Goal: Navigation & Orientation: Find specific page/section

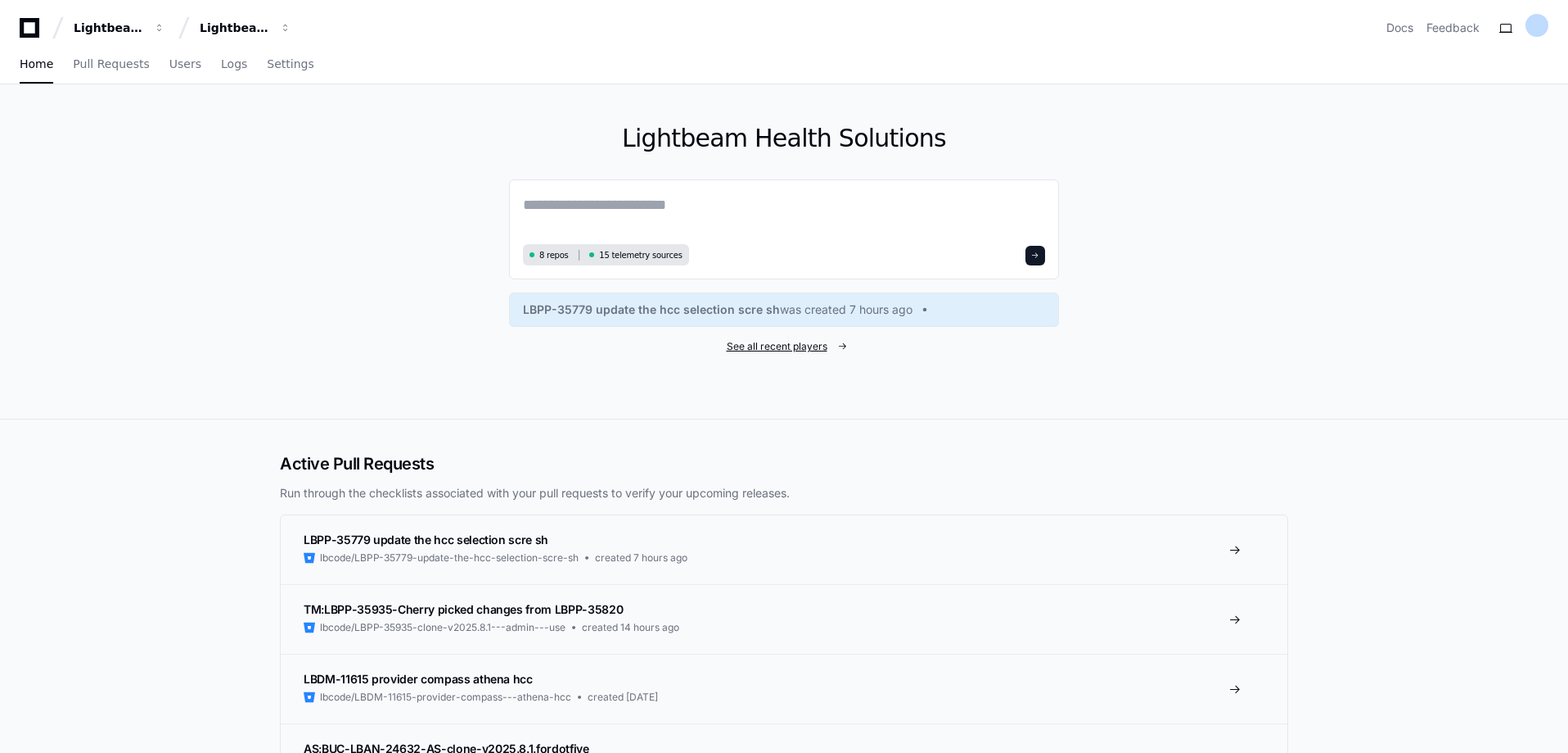
click at [795, 348] on span "See all recent players" at bounding box center [777, 346] width 101 height 13
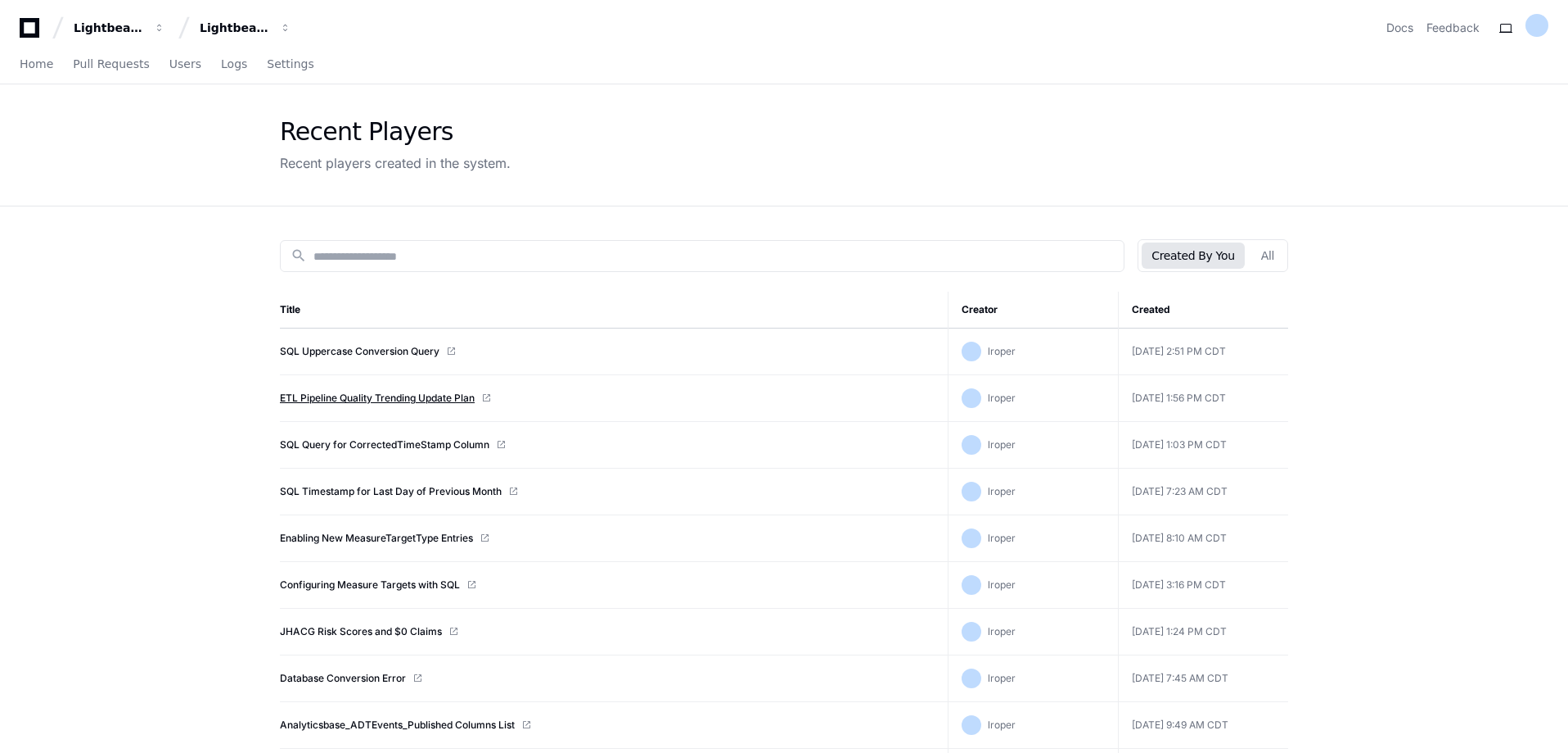
click at [421, 395] on link "ETL Pipeline Quality Trending Update Plan" at bounding box center [377, 398] width 195 height 13
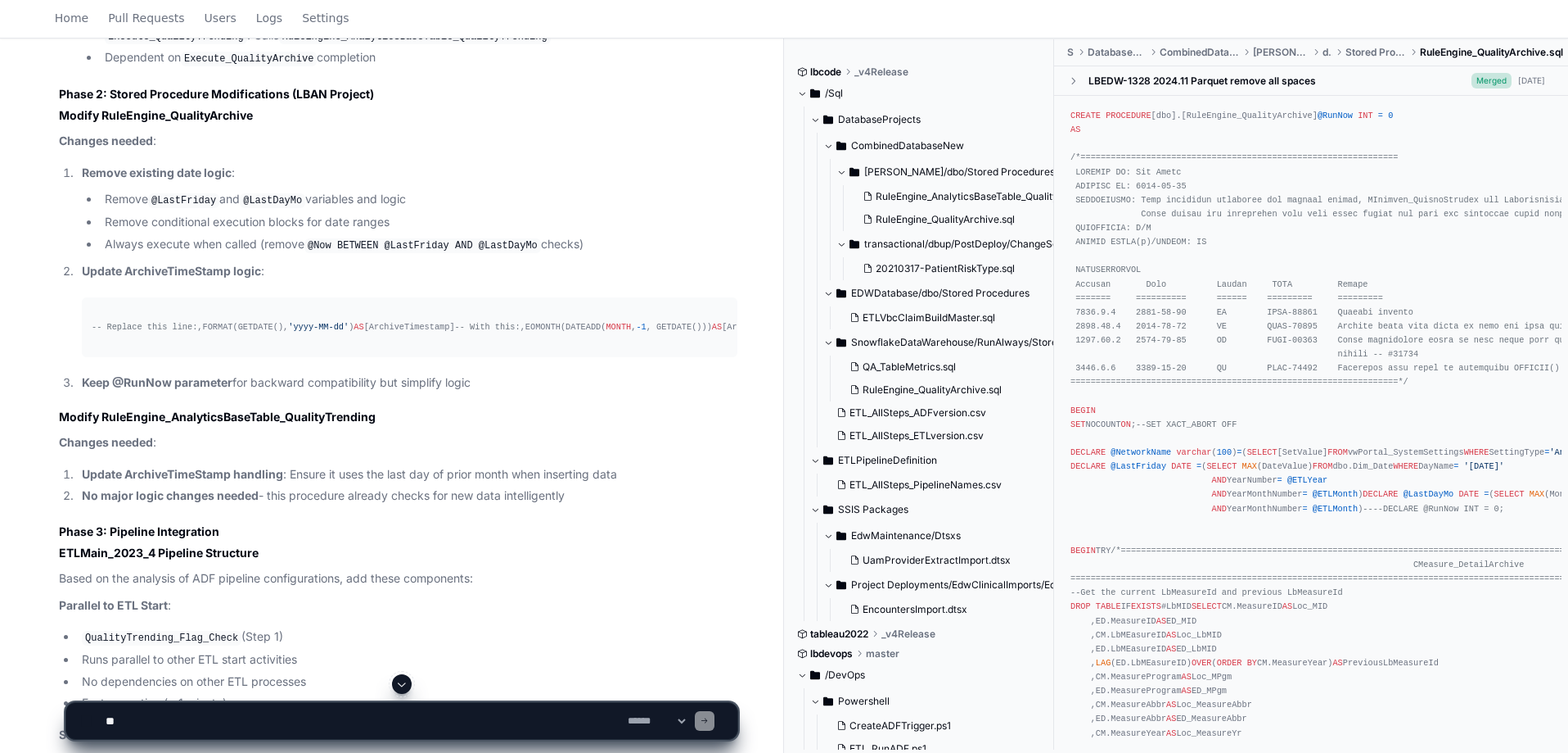
scroll to position [2702, 0]
